Goal: Find specific page/section: Find specific page/section

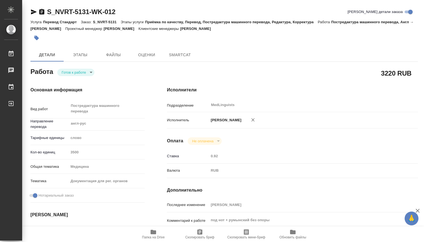
type textarea "x"
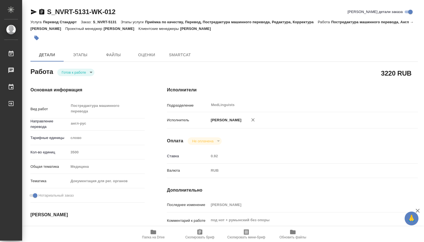
type textarea "x"
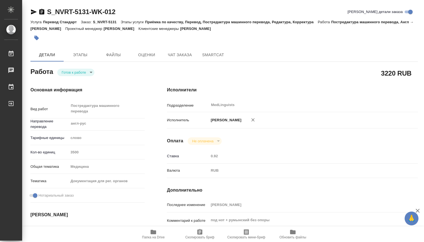
type textarea "x"
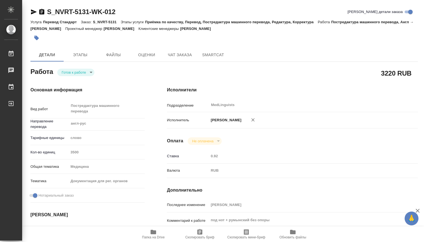
click at [91, 73] on body "🙏 .cls-1 fill:#fff; AWATERA [PERSON_NAME] Чаты График Выйти S_NVRT-5131-WK-012 …" at bounding box center [212, 121] width 424 height 242
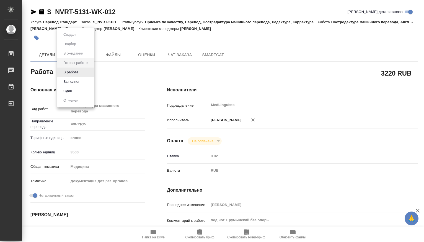
type textarea "x"
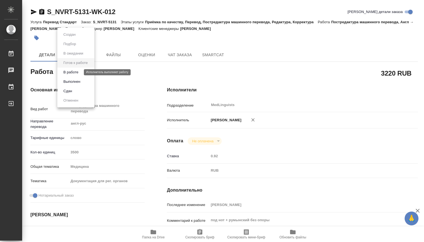
click at [76, 74] on button "В работе" at bounding box center [71, 72] width 18 height 6
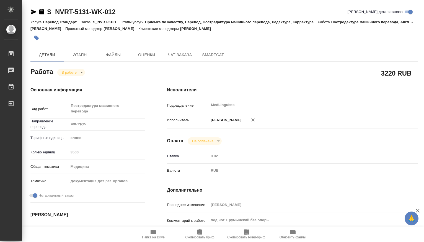
type textarea "x"
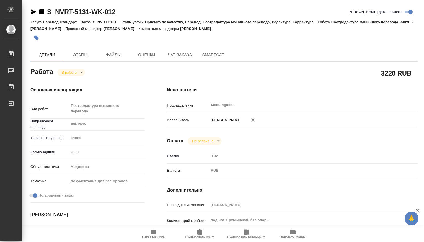
type textarea "x"
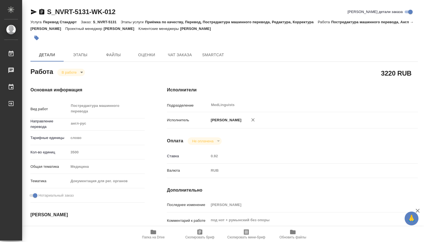
type textarea "x"
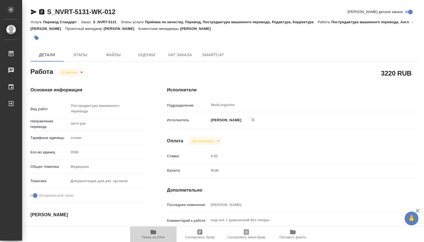
click at [152, 234] on icon "button" at bounding box center [154, 232] width 6 height 4
